Goal: Information Seeking & Learning: Learn about a topic

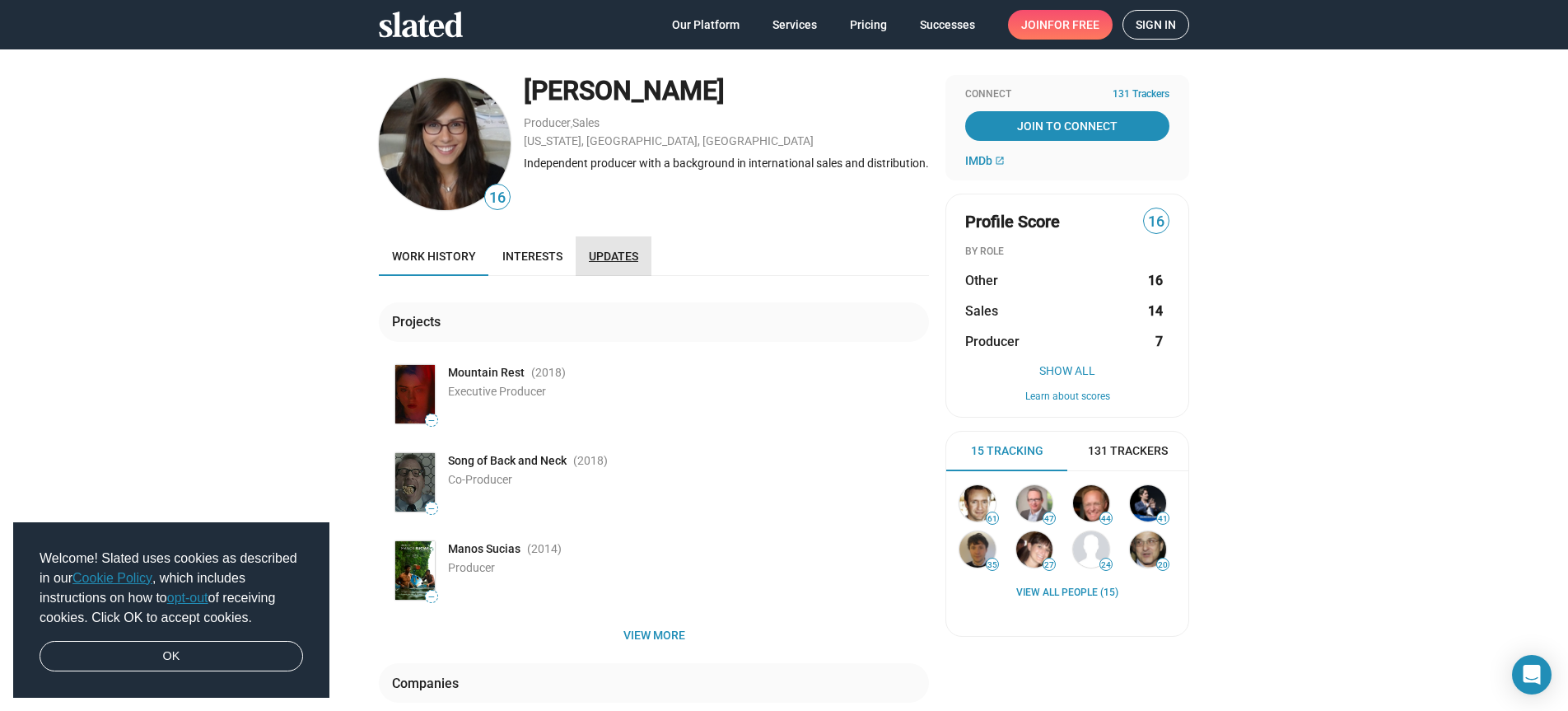
click at [619, 253] on span "Updates" at bounding box center [614, 256] width 49 height 13
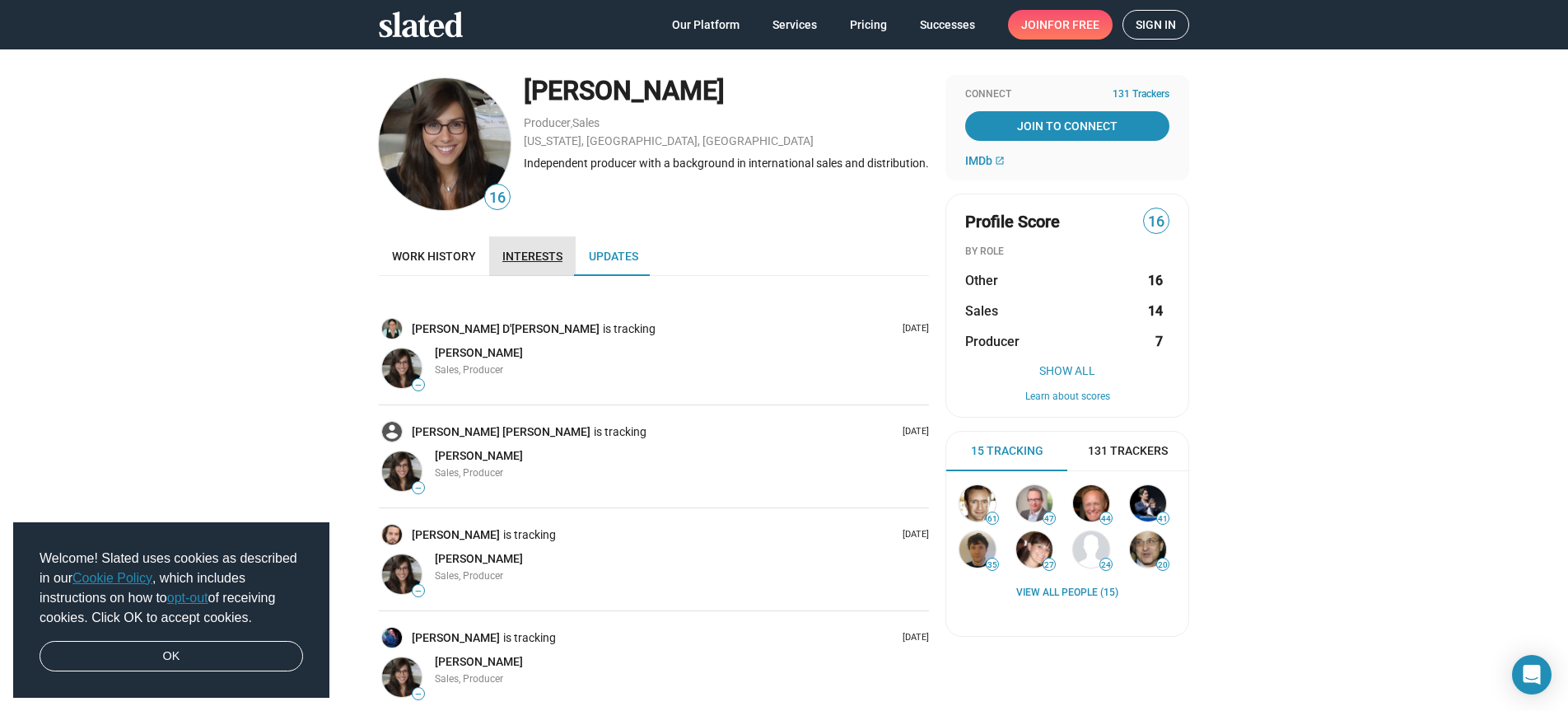
click at [526, 253] on span "Interests" at bounding box center [532, 256] width 60 height 13
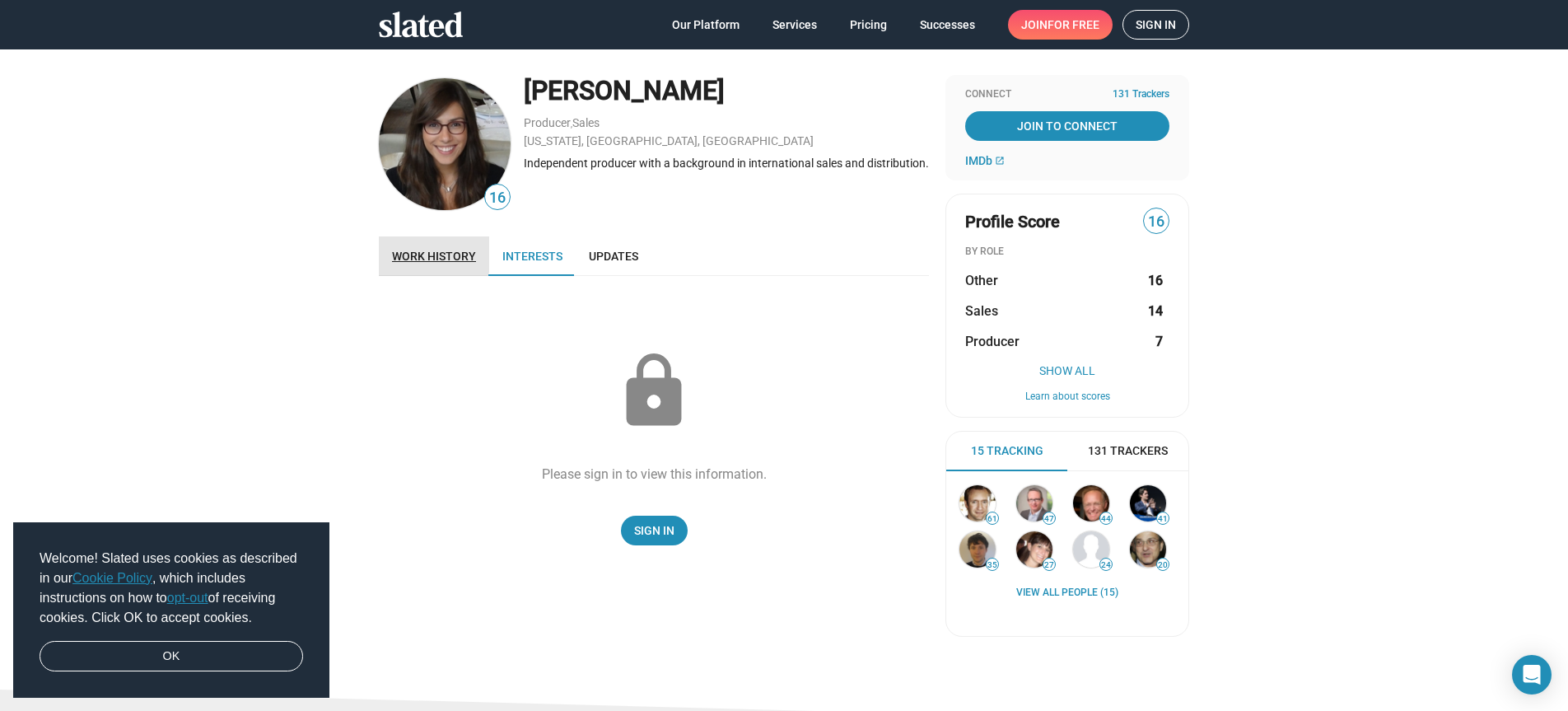
click at [415, 252] on span "Work history" at bounding box center [434, 256] width 84 height 13
